Goal: Transaction & Acquisition: Purchase product/service

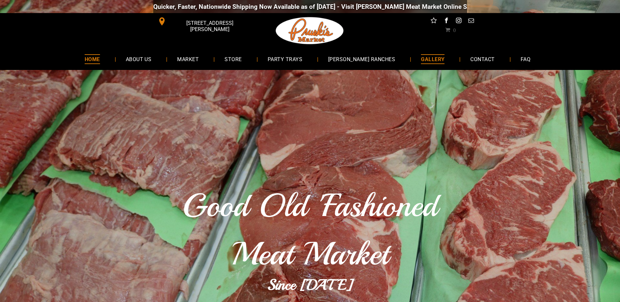
click at [427, 59] on span "GALLERY" at bounding box center [433, 58] width 24 height 9
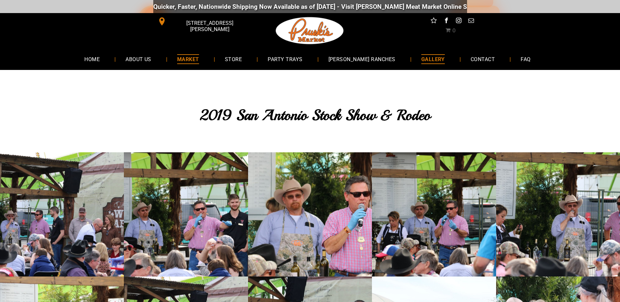
click at [199, 59] on span "MARKET" at bounding box center [188, 58] width 22 height 9
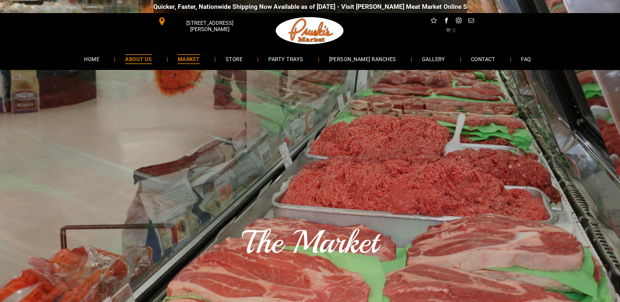
click at [154, 64] on link "ABOUT US" at bounding box center [138, 58] width 46 height 17
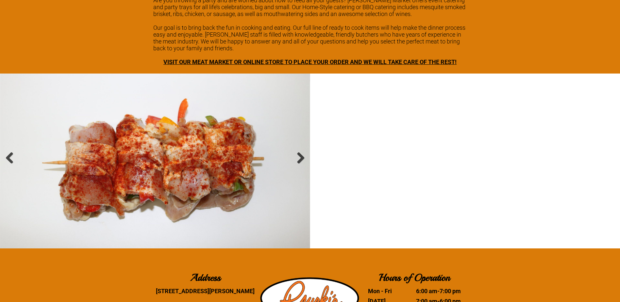
scroll to position [1013, 0]
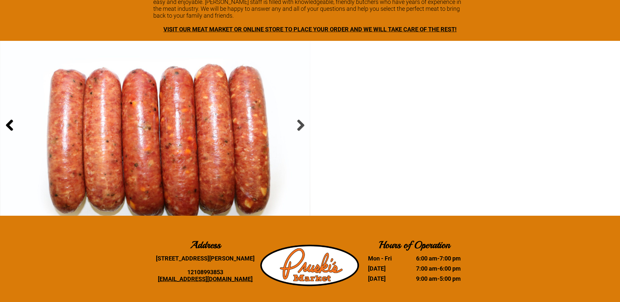
click at [12, 127] on link at bounding box center [9, 126] width 13 height 13
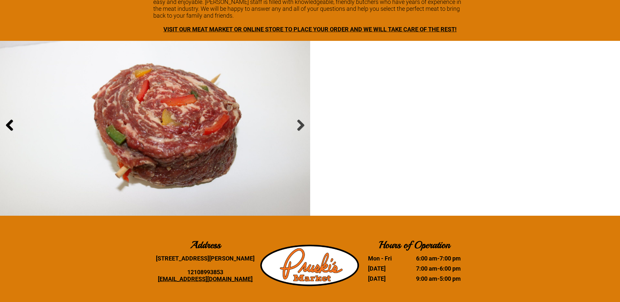
click at [12, 127] on link at bounding box center [9, 126] width 13 height 13
drag, startPoint x: 161, startPoint y: 259, endPoint x: 253, endPoint y: 261, distance: 91.8
click at [253, 261] on div "[STREET_ADDRESS][PERSON_NAME]" at bounding box center [205, 258] width 105 height 7
drag, startPoint x: 253, startPoint y: 261, endPoint x: 248, endPoint y: 260, distance: 5.7
copy div "[STREET_ADDRESS][PERSON_NAME]"
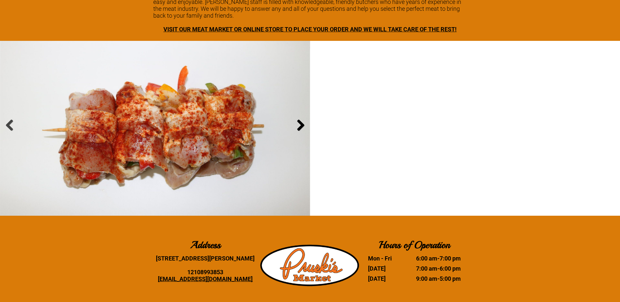
click at [298, 126] on link at bounding box center [300, 126] width 13 height 13
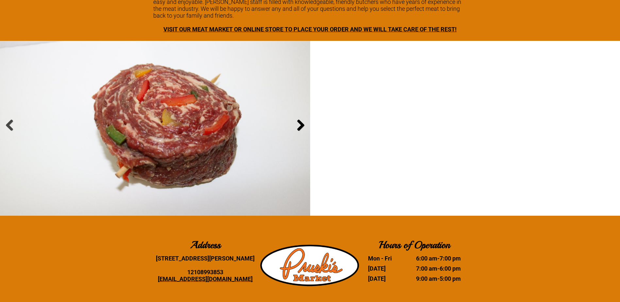
click at [298, 126] on link at bounding box center [300, 126] width 13 height 13
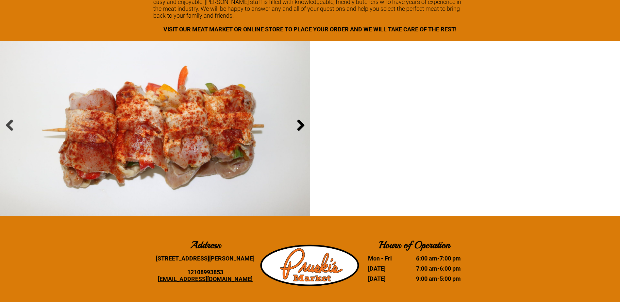
click at [302, 125] on link at bounding box center [300, 126] width 13 height 13
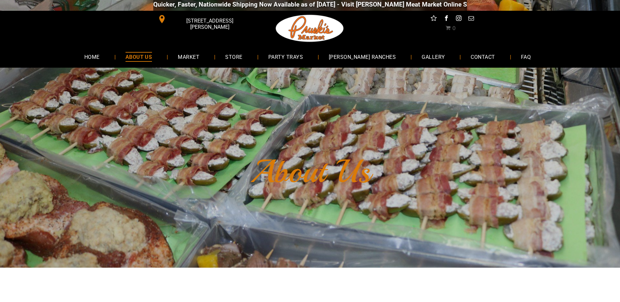
scroll to position [0, 0]
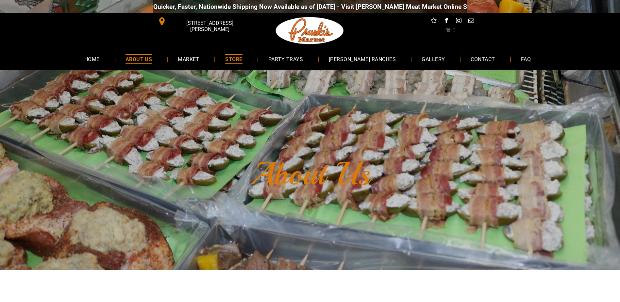
click at [242, 58] on span "STORE" at bounding box center [233, 58] width 17 height 9
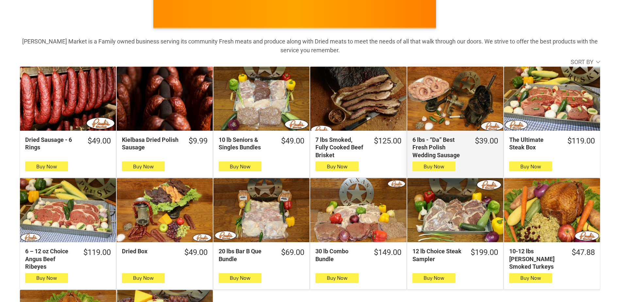
scroll to position [98, 0]
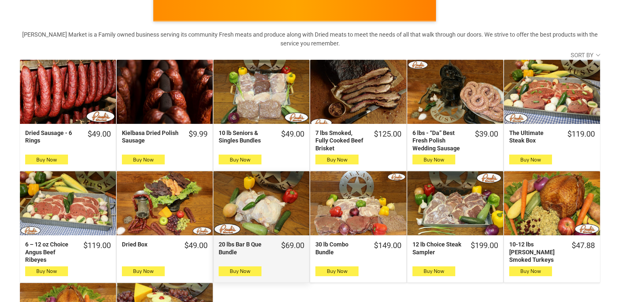
click at [271, 200] on div "20 lbs Bar B Que Bundle" at bounding box center [261, 203] width 96 height 64
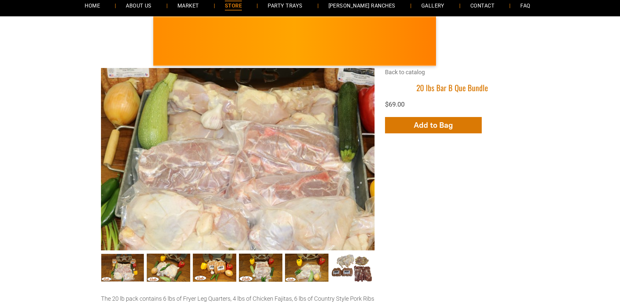
scroll to position [65, 0]
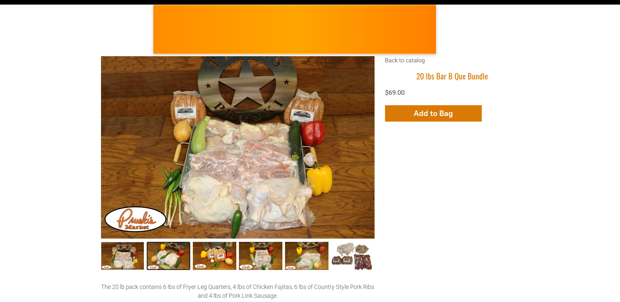
click at [174, 255] on link "20 lbs Bar B Que Bundle002 1" at bounding box center [168, 256] width 43 height 28
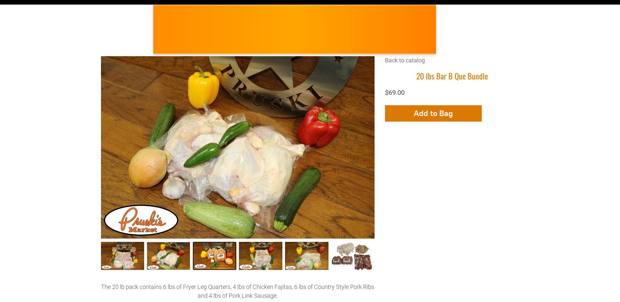
click at [216, 256] on link "20 lbs Bar B Que Bundle003 2" at bounding box center [214, 256] width 43 height 28
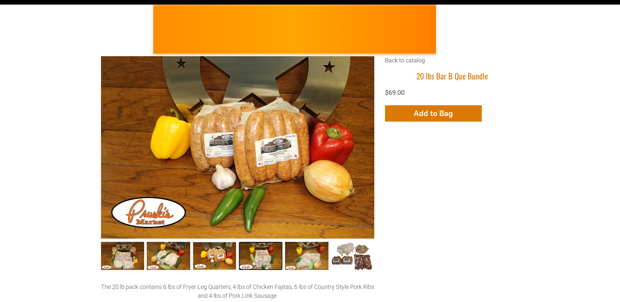
click at [263, 258] on link "20 lbs Bar B Que Bundle004 3" at bounding box center [260, 256] width 43 height 28
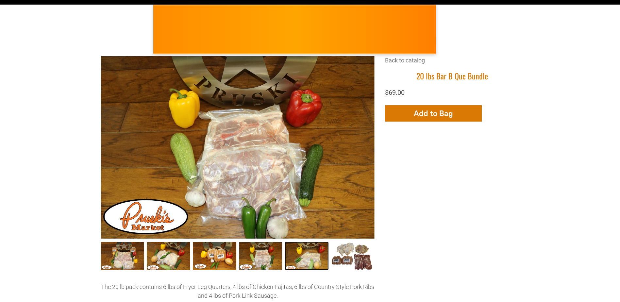
click at [316, 257] on link "20 lbs Bar B Que Bundle005 4" at bounding box center [306, 256] width 43 height 28
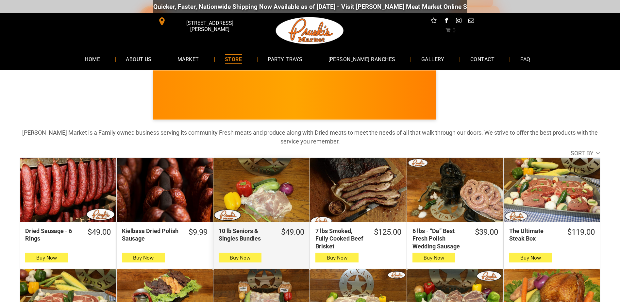
click at [273, 198] on div "10 lb Seniors & Singles Bundles" at bounding box center [261, 190] width 96 height 64
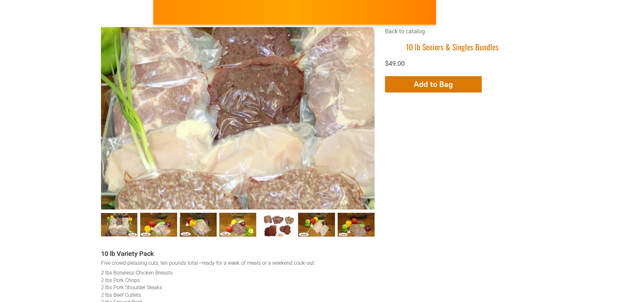
scroll to position [98, 0]
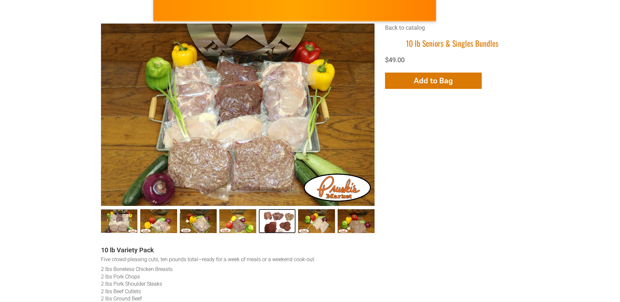
click at [275, 222] on link "Seniors &amp; Singles Bundles005 4" at bounding box center [277, 221] width 37 height 24
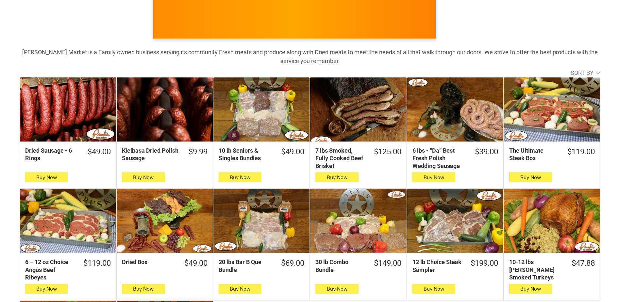
scroll to position [65, 0]
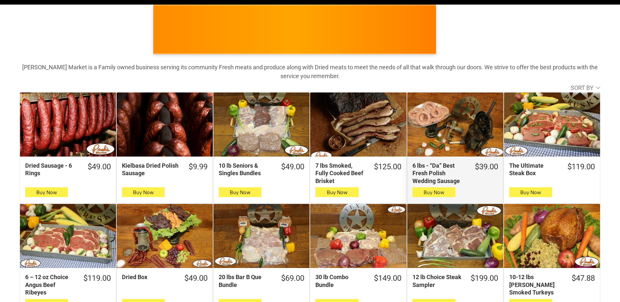
click at [458, 124] on div "6 lbs - “Da” Best Fresh Polish Wedding Sausage" at bounding box center [455, 124] width 96 height 64
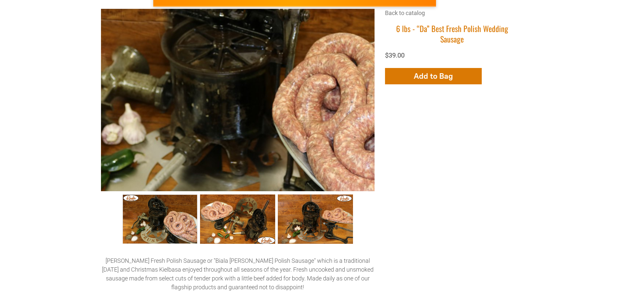
scroll to position [131, 0]
